Goal: Task Accomplishment & Management: Use online tool/utility

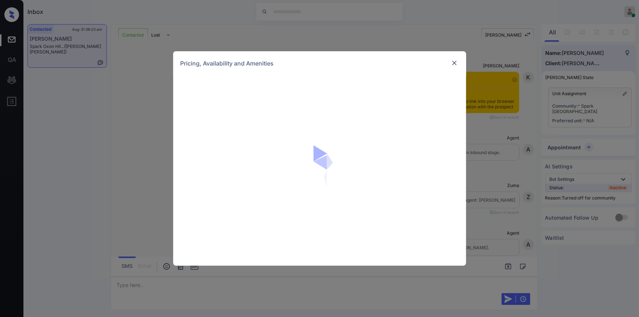
scroll to position [712, 0]
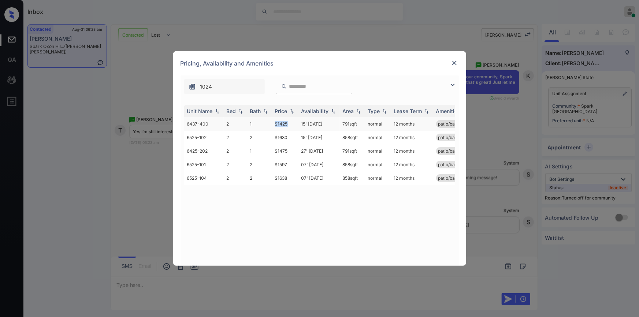
drag, startPoint x: 270, startPoint y: 122, endPoint x: 291, endPoint y: 124, distance: 21.4
click at [291, 124] on tr "6437-400 2 1 $1425 15' Feb 26 791 sqft normal 12 months patio/balcony renovated" at bounding box center [375, 124] width 383 height 14
drag, startPoint x: 272, startPoint y: 180, endPoint x: 293, endPoint y: 181, distance: 21.3
click at [293, 181] on td "$1638" at bounding box center [285, 178] width 26 height 14
copy td "$1638"
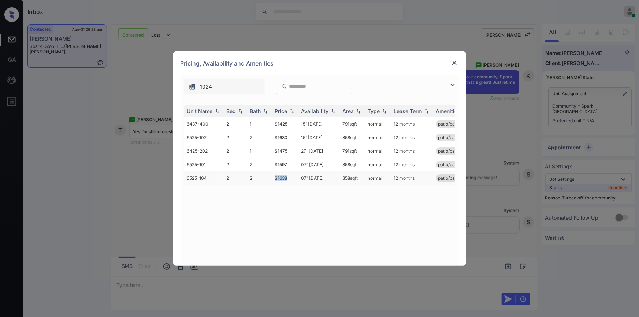
click at [283, 180] on td "$1638" at bounding box center [285, 178] width 26 height 14
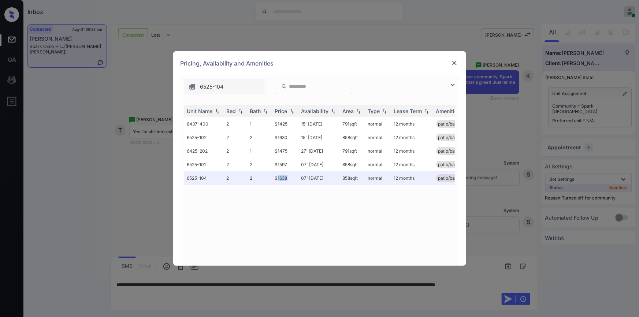
click at [455, 66] on img at bounding box center [454, 62] width 7 height 7
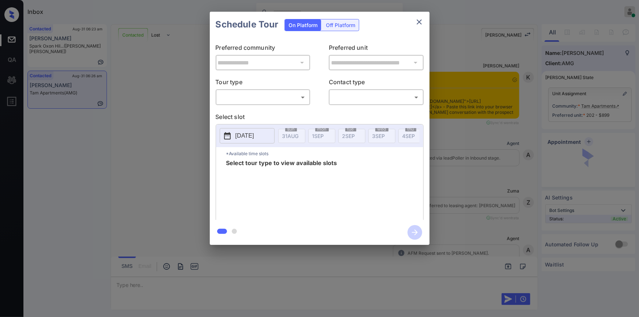
scroll to position [455, 0]
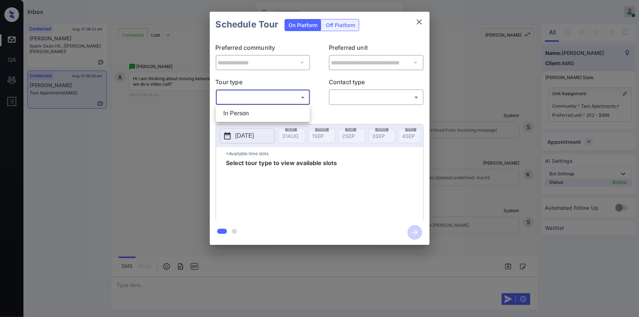
click at [281, 98] on body "Inbox Jiro Alonzo Online Set yourself offline Set yourself on break Profile Swi…" at bounding box center [319, 158] width 639 height 317
click at [419, 21] on div at bounding box center [319, 158] width 639 height 317
click at [101, 124] on div "**********" at bounding box center [319, 128] width 639 height 257
